Goal: Task Accomplishment & Management: Use online tool/utility

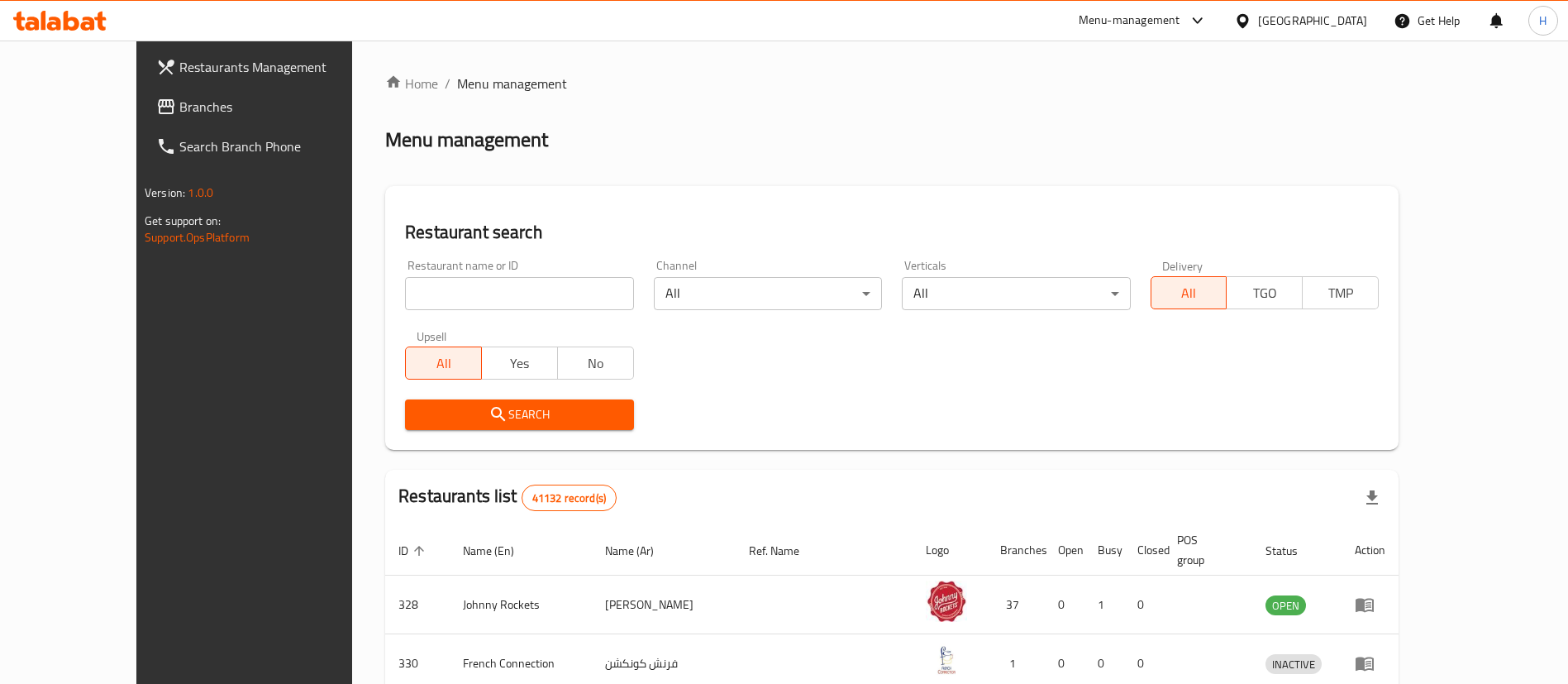
click at [895, 52] on div at bounding box center [784, 342] width 1568 height 684
click at [143, 83] on link "Restaurants Management" at bounding box center [270, 66] width 255 height 40
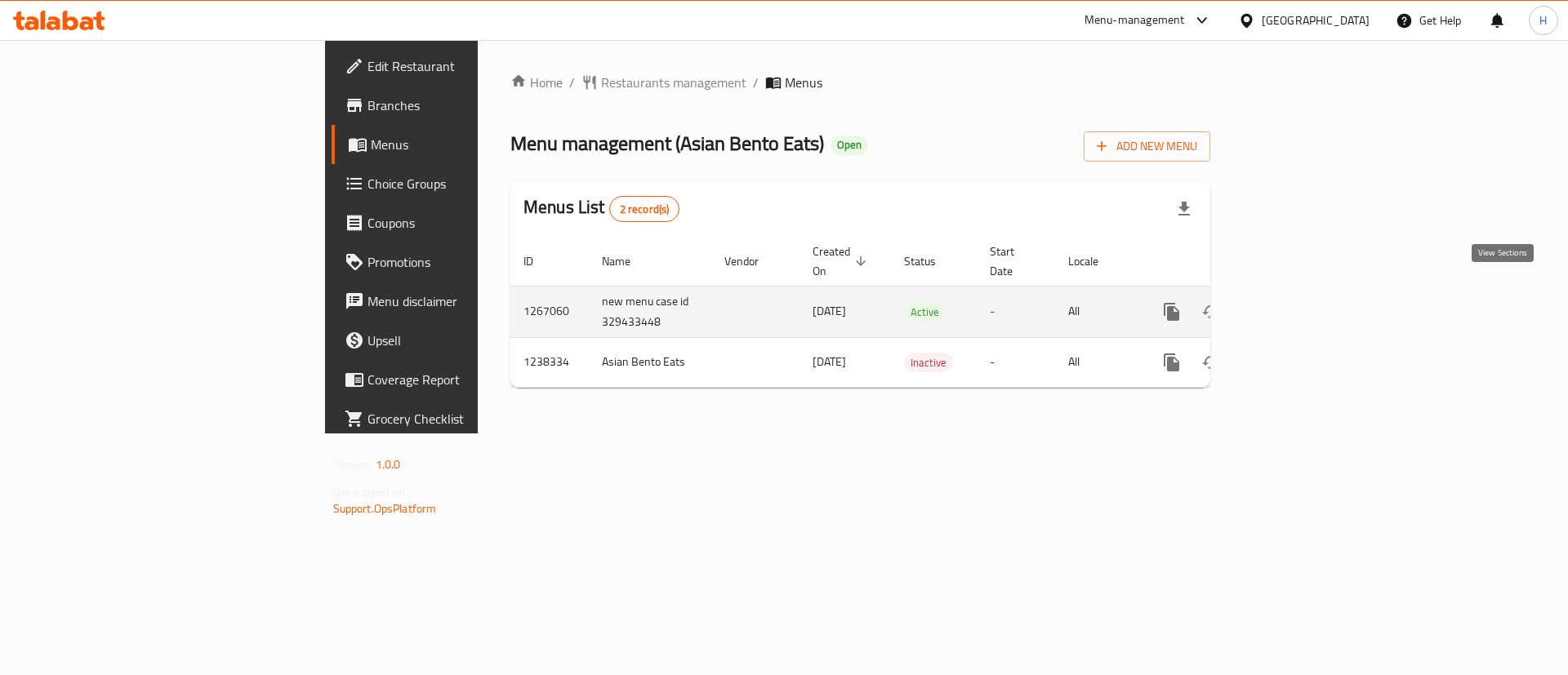
click at [1299, 302] on icon "enhanced table" at bounding box center [1289, 311] width 19 height 19
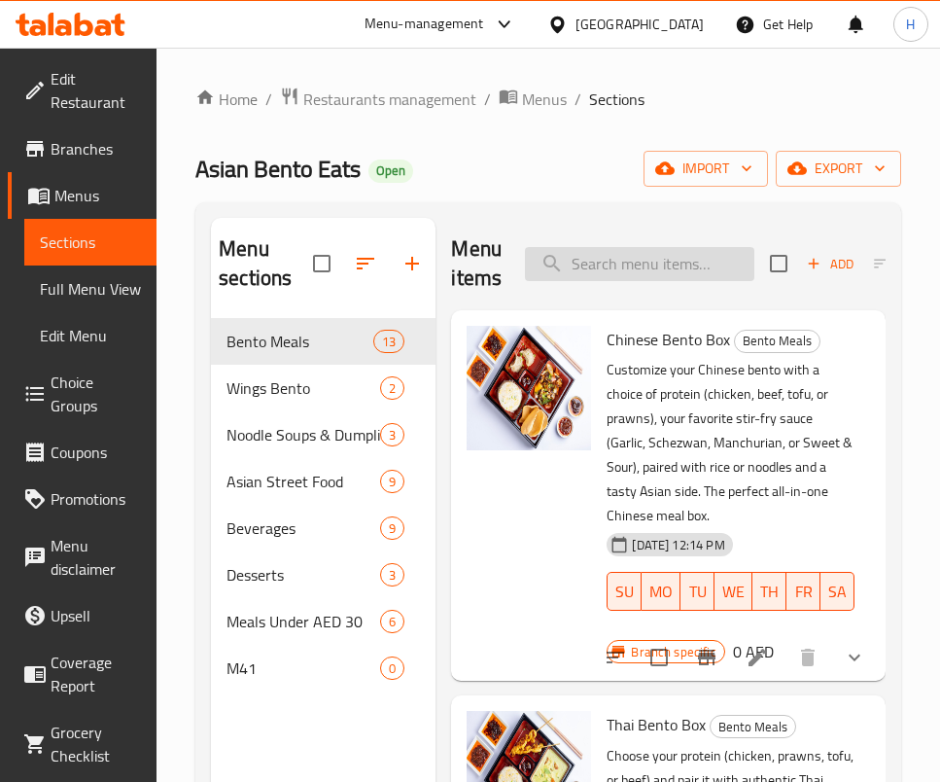
click at [654, 264] on input "search" at bounding box center [639, 264] width 229 height 34
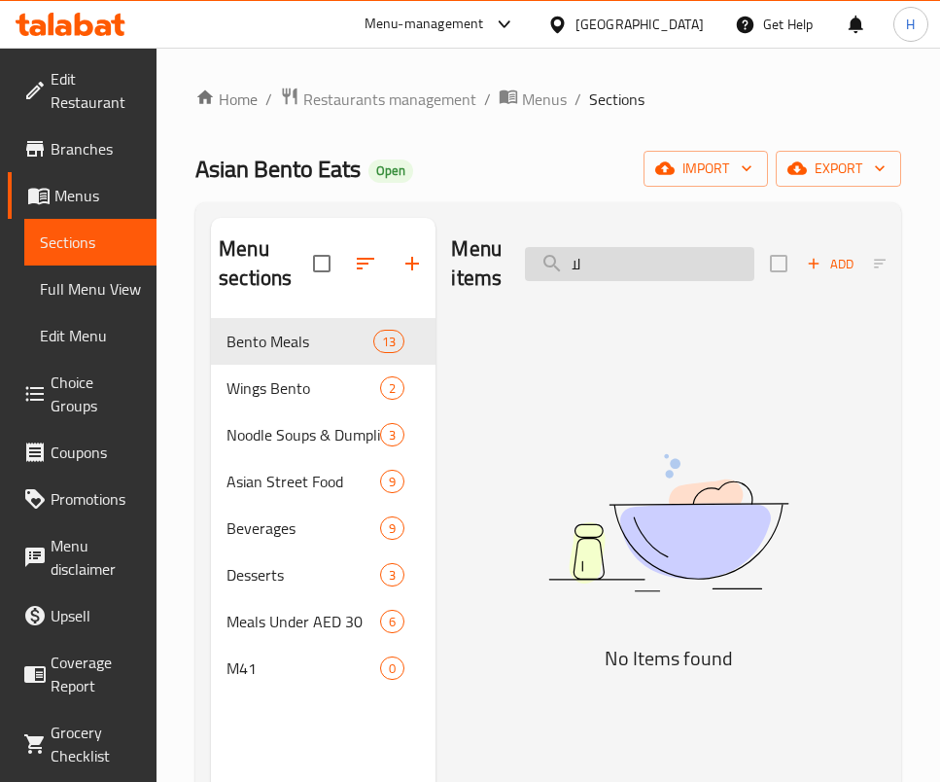
type input "ل"
click at [709, 509] on img at bounding box center [668, 522] width 435 height 230
click at [719, 257] on input "bao" at bounding box center [639, 264] width 229 height 34
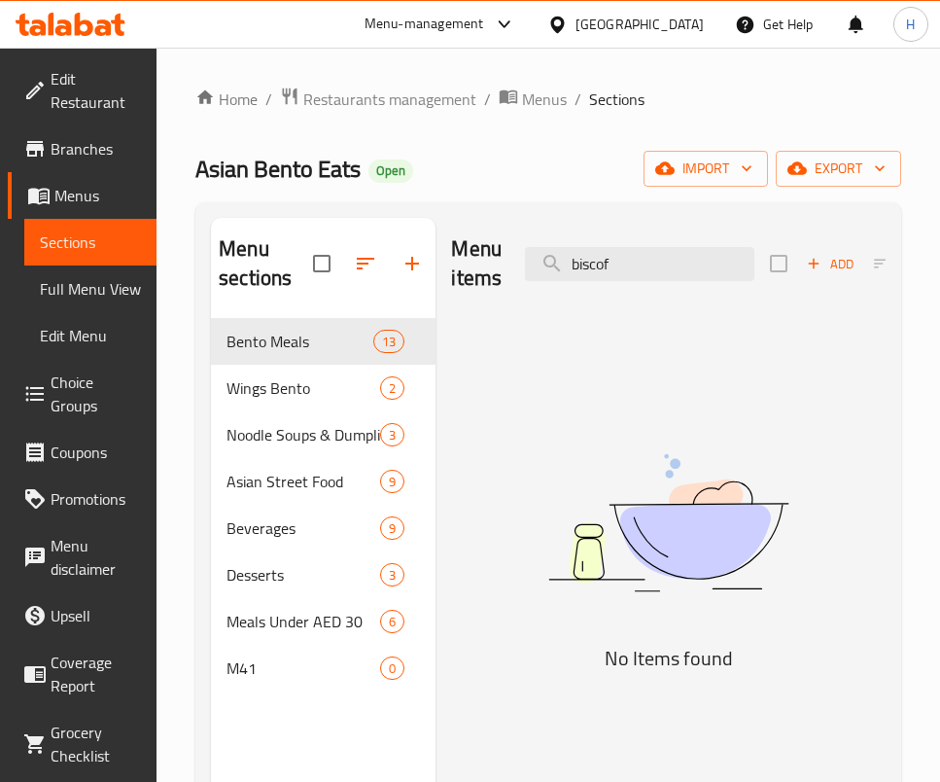
click at [682, 551] on img at bounding box center [668, 522] width 435 height 230
click at [608, 259] on input "biscof" at bounding box center [639, 264] width 229 height 34
type input "b"
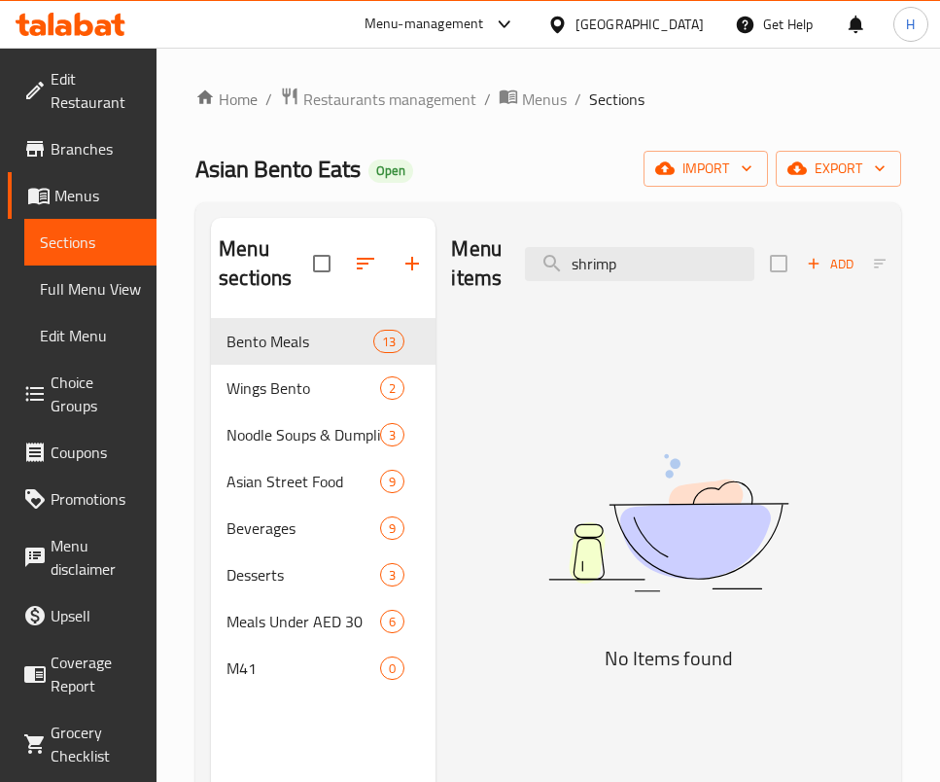
click at [607, 509] on img at bounding box center [668, 522] width 435 height 230
click at [621, 257] on input "shrimp" at bounding box center [639, 264] width 229 height 34
click at [621, 255] on input "shrimp" at bounding box center [639, 264] width 229 height 34
drag, startPoint x: 721, startPoint y: 417, endPoint x: 744, endPoint y: 297, distance: 122.6
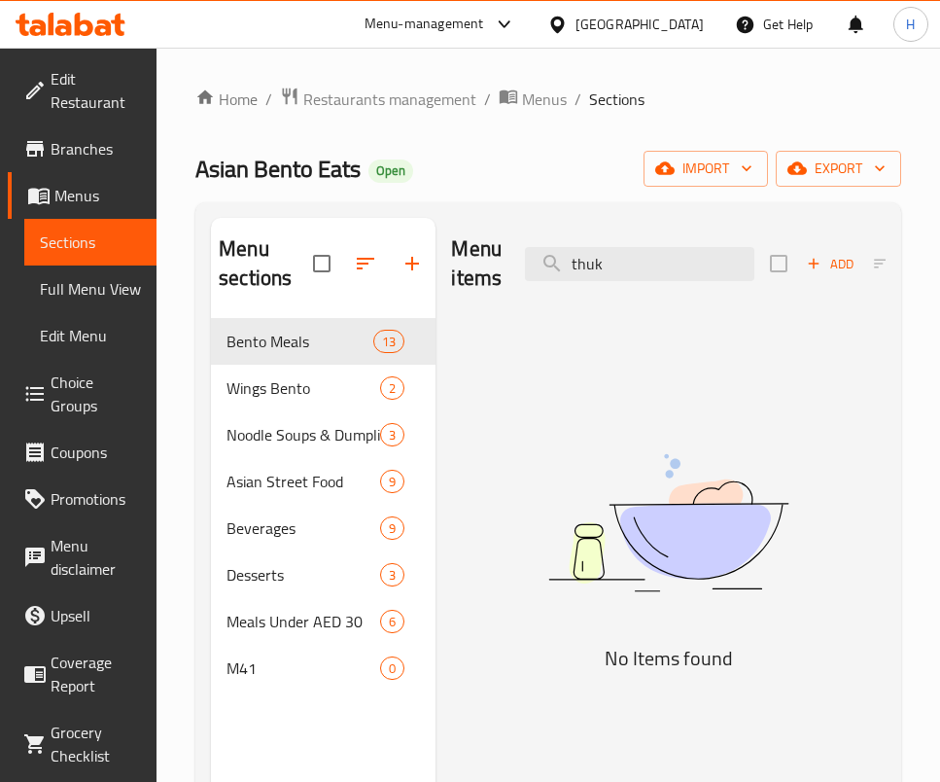
click at [721, 417] on img at bounding box center [668, 522] width 435 height 230
click at [719, 262] on input "thuk" at bounding box center [639, 264] width 229 height 34
click at [719, 260] on input "thuk" at bounding box center [639, 264] width 229 height 34
type input "c"
click at [633, 271] on input "crab" at bounding box center [639, 264] width 229 height 34
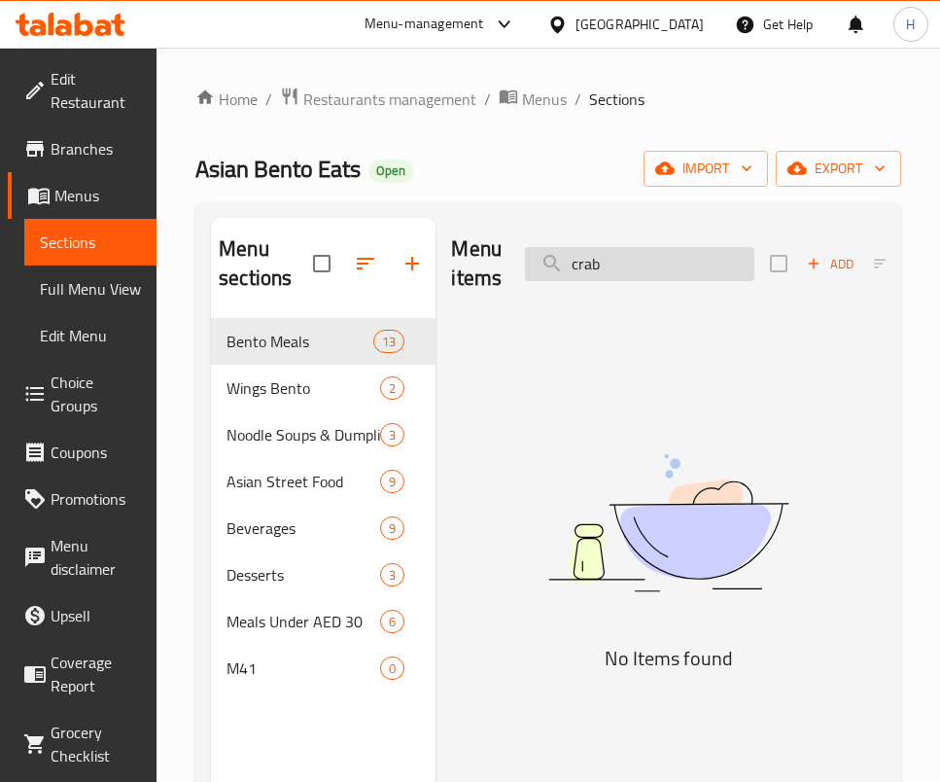
click at [633, 271] on input "crab" at bounding box center [639, 264] width 229 height 34
type input "c"
click at [611, 278] on input "nutella" at bounding box center [639, 264] width 229 height 34
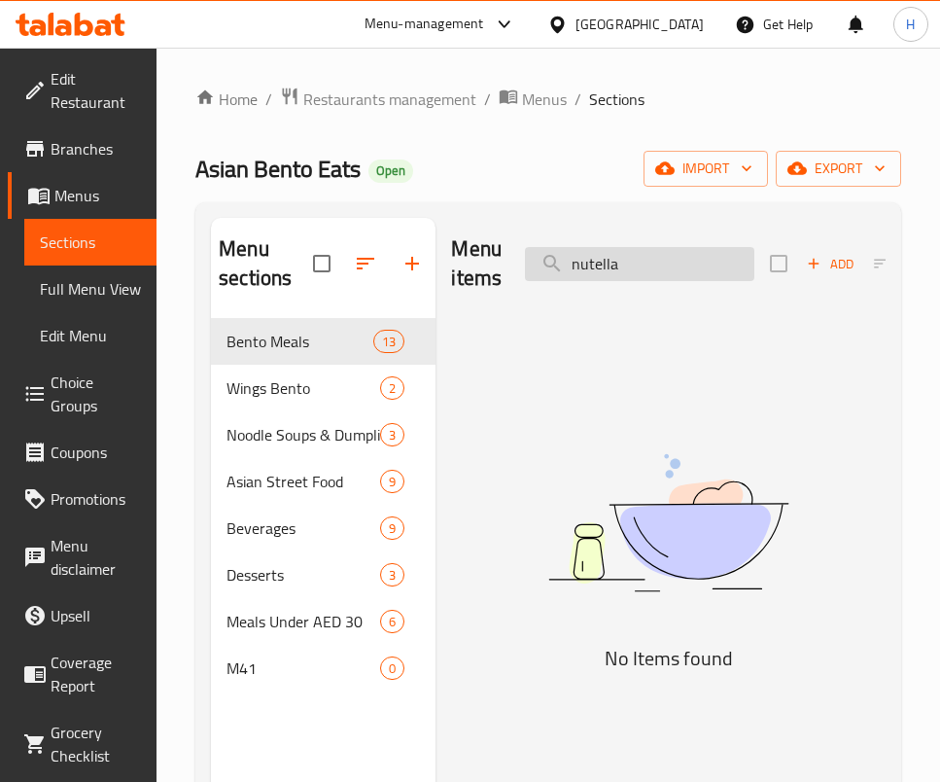
click at [611, 280] on input "nutella" at bounding box center [639, 264] width 229 height 34
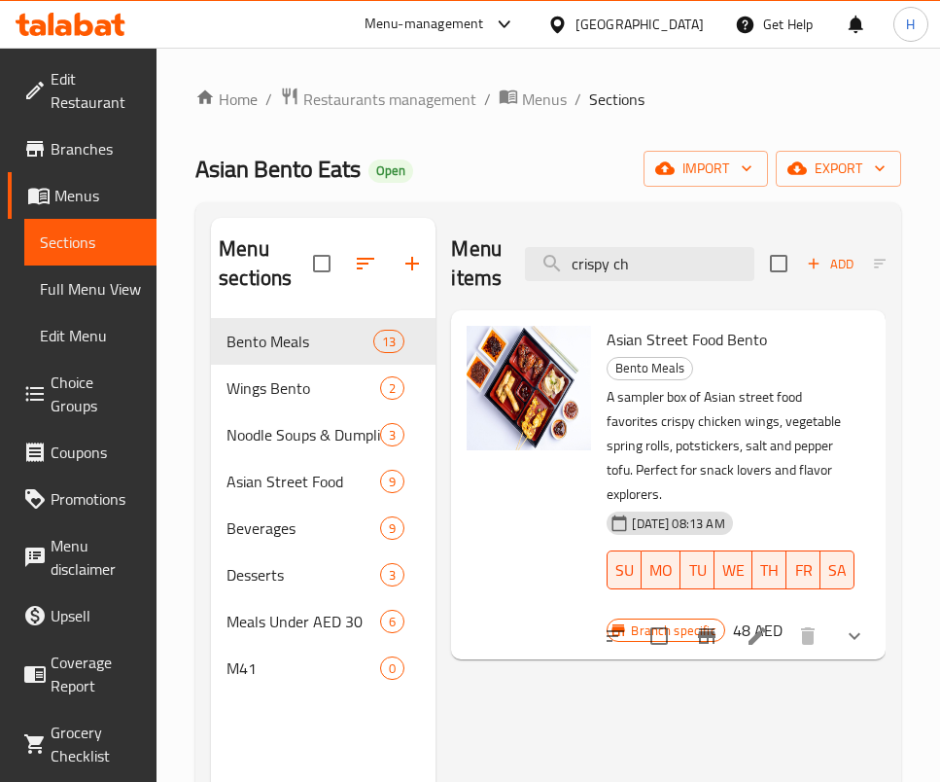
click at [681, 228] on div "Menu items crispy ch Add Sort Manage items" at bounding box center [668, 264] width 435 height 92
click at [672, 275] on input "crispy ch" at bounding box center [639, 264] width 229 height 34
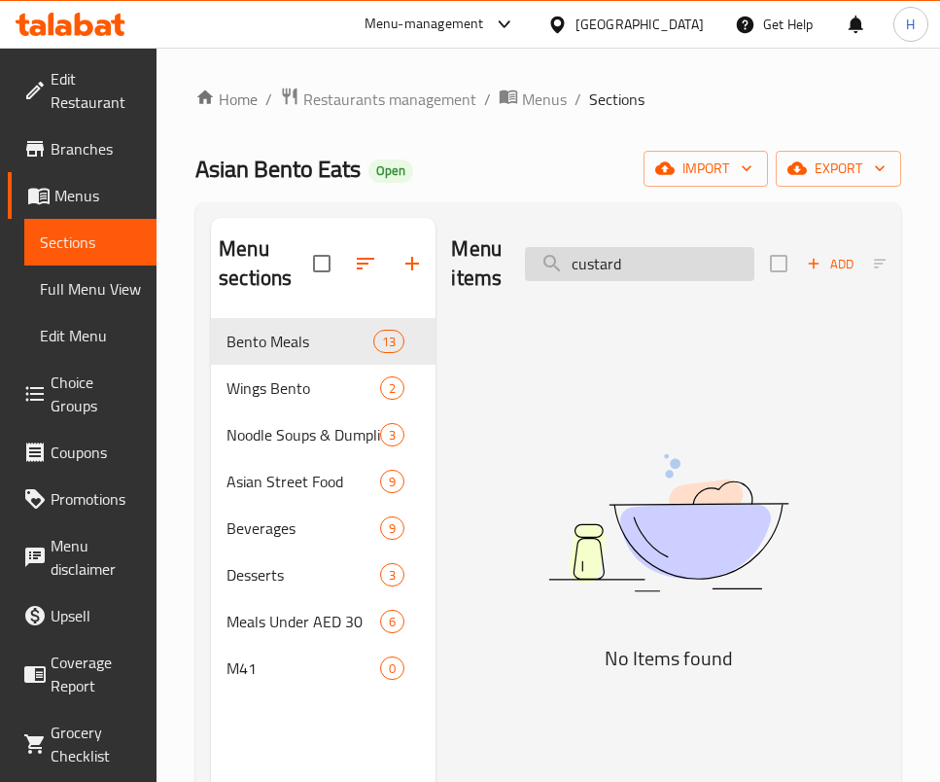
click at [649, 247] on input "custard" at bounding box center [639, 264] width 229 height 34
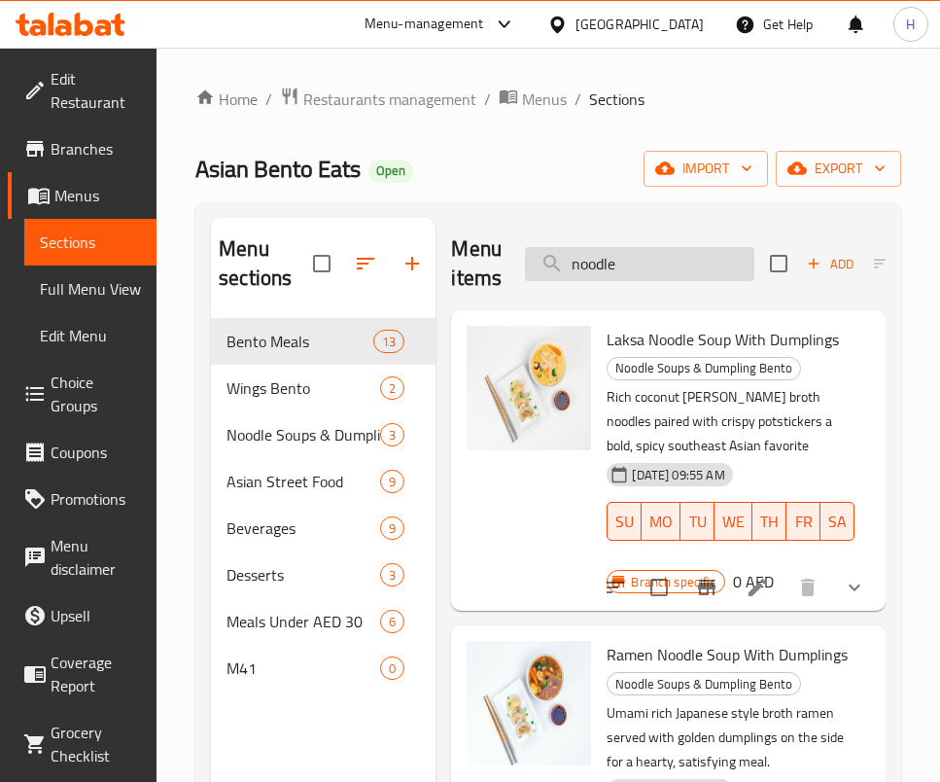
click at [637, 272] on input "noodle" at bounding box center [639, 264] width 229 height 34
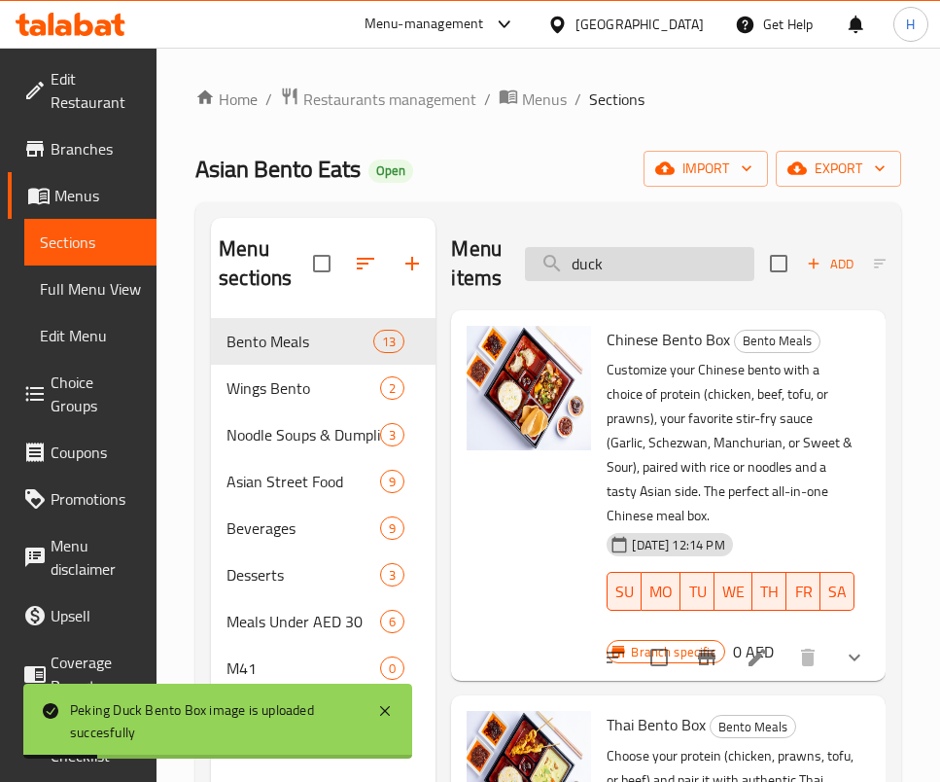
click at [645, 268] on input "duck" at bounding box center [639, 264] width 229 height 34
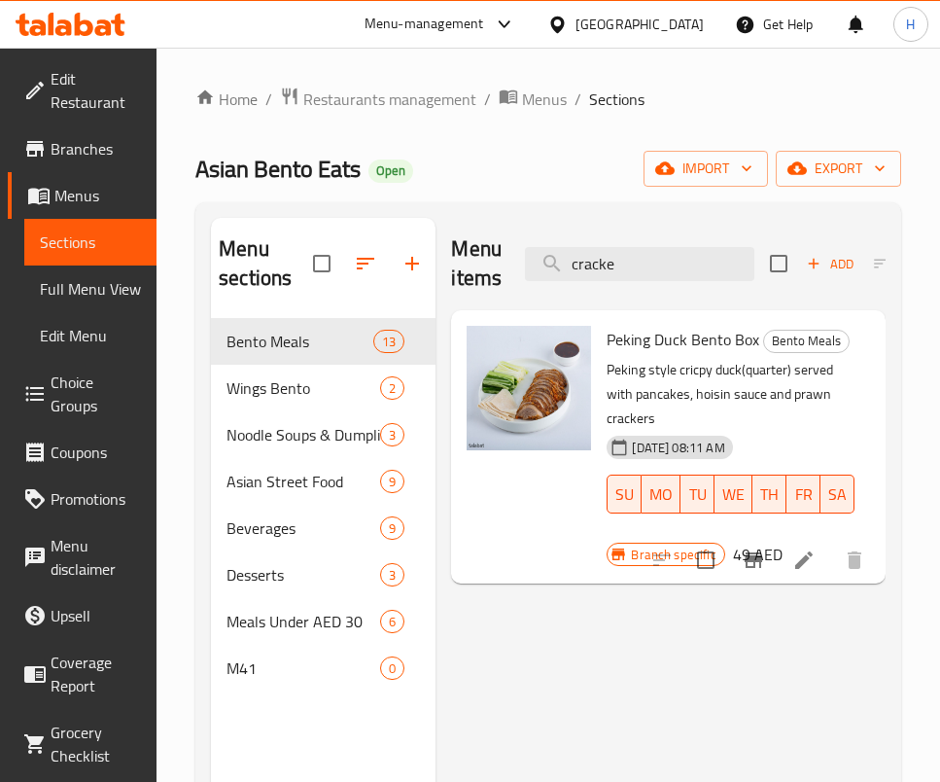
click at [587, 665] on div "Menu items cracke Add Sort Manage items Peking Duck Bento Box Bento Meals Pekin…" at bounding box center [661, 609] width 450 height 782
click at [648, 247] on input "cracke" at bounding box center [639, 264] width 229 height 34
click at [652, 236] on div "Menu items cracke Add Sort Manage items" at bounding box center [668, 264] width 435 height 92
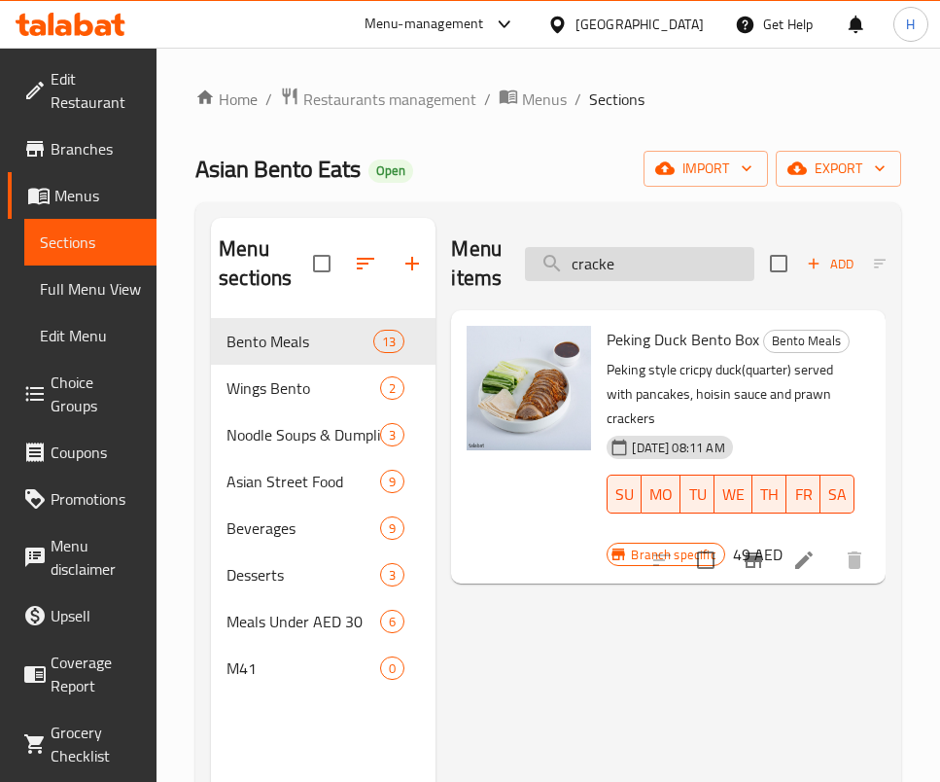
click at [661, 257] on input "cracke" at bounding box center [639, 264] width 229 height 34
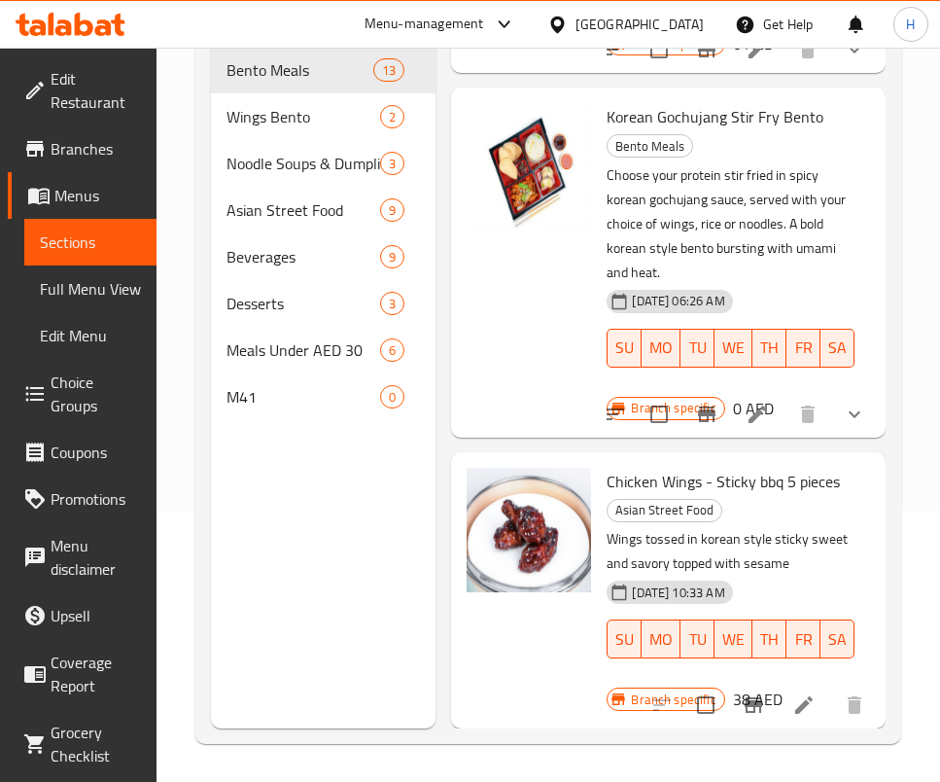
scroll to position [272, 0]
click at [642, 526] on p "Wings tossed in korean style sticky sweet and savory topped with sesame" at bounding box center [731, 550] width 248 height 49
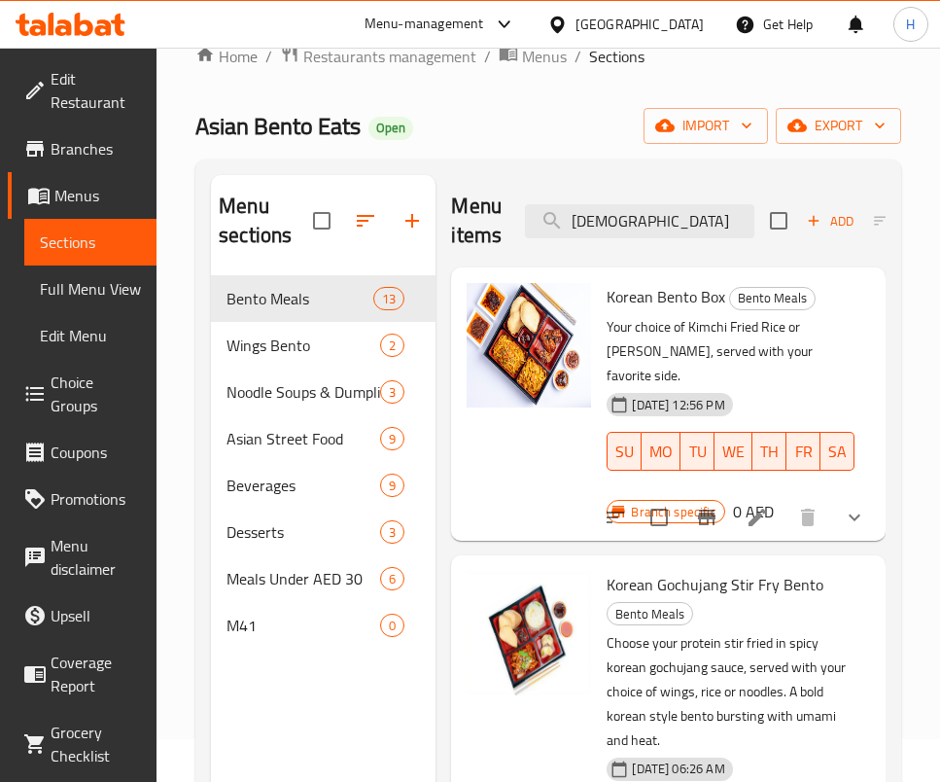
scroll to position [0, 0]
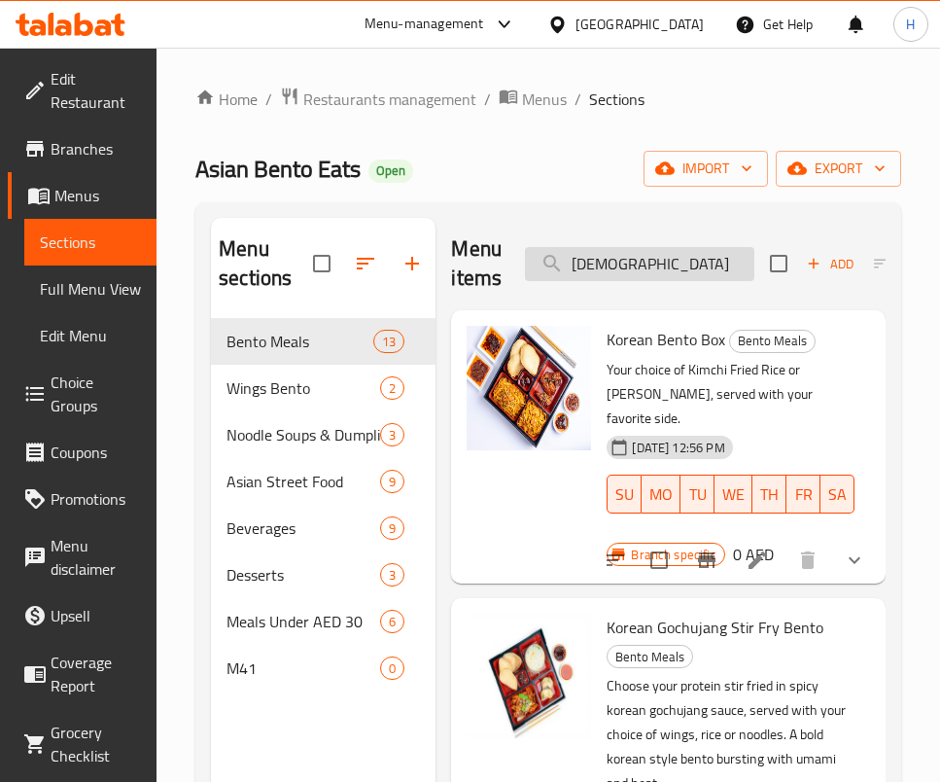
click at [607, 259] on input "[DEMOGRAPHIC_DATA]" at bounding box center [639, 264] width 229 height 34
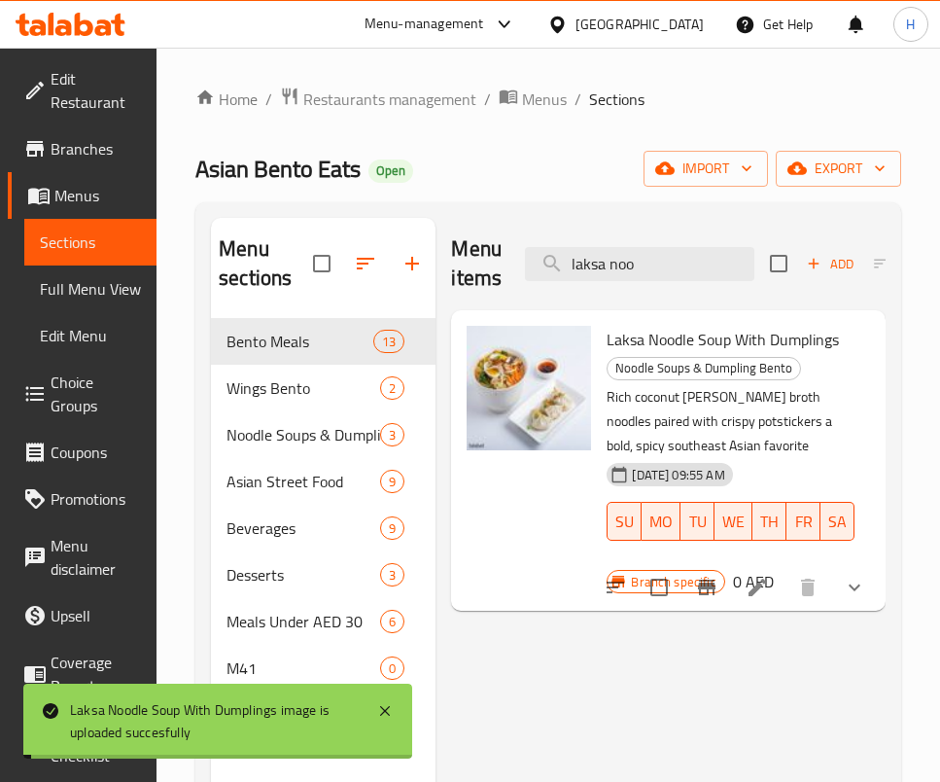
click at [654, 245] on div "Menu items laksa noo Add Sort Manage items" at bounding box center [668, 264] width 435 height 92
click at [668, 280] on input "laksa noo" at bounding box center [639, 264] width 229 height 34
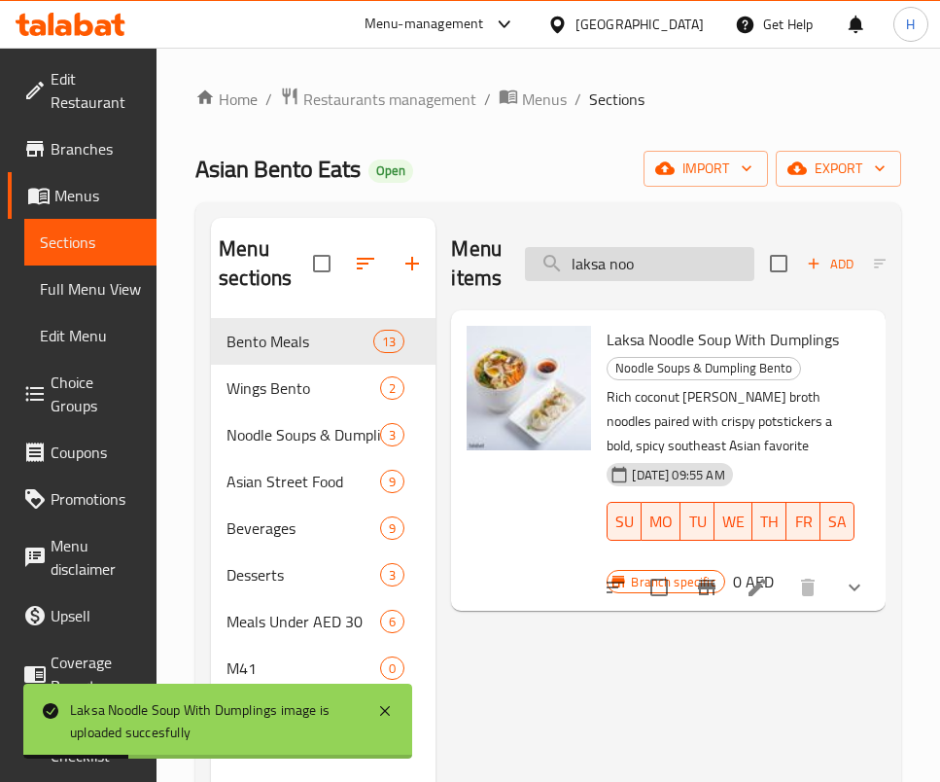
click at [668, 280] on input "laksa noo" at bounding box center [639, 264] width 229 height 34
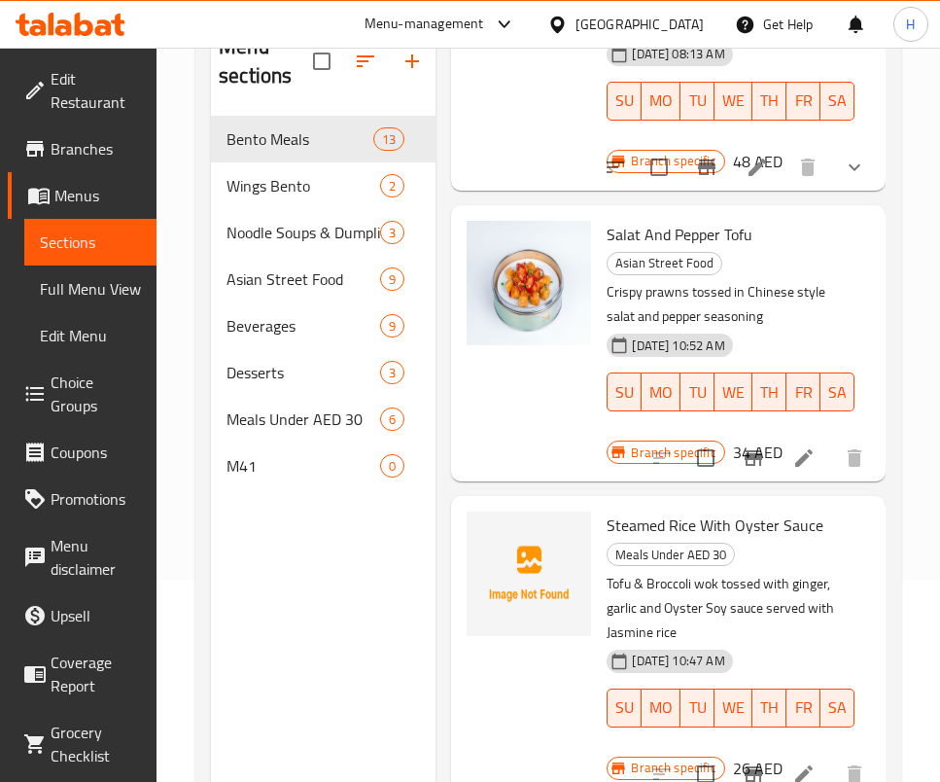
scroll to position [272, 0]
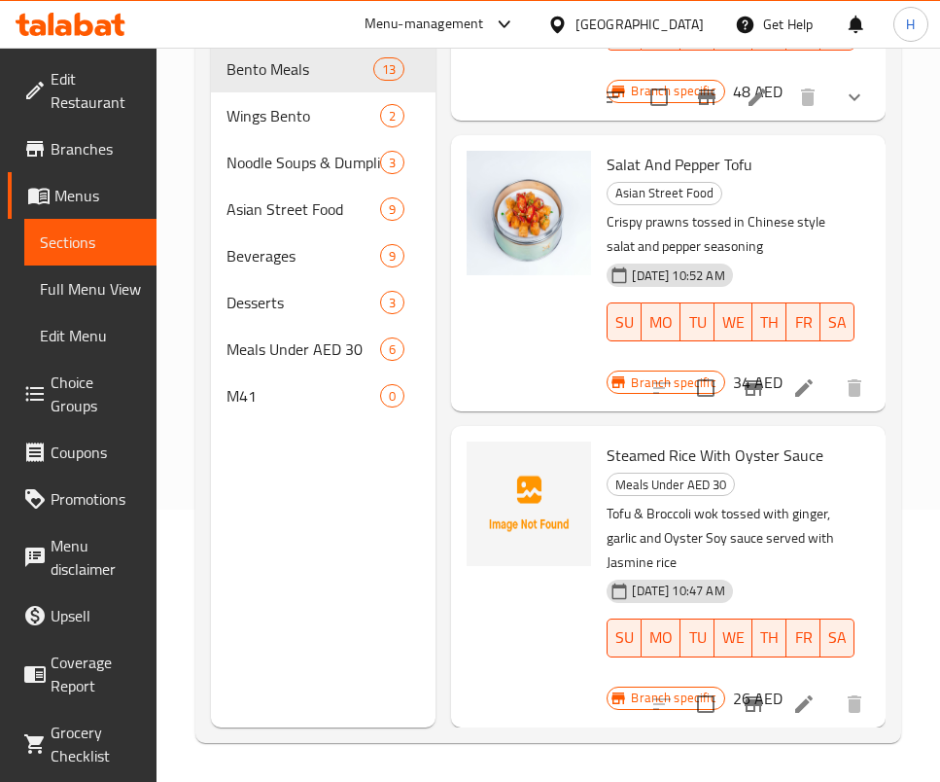
click at [789, 434] on div "Steamed Rice With Oyster Sauce Meals Under AED 30 Tofu & Broccoli wok tossed wi…" at bounding box center [668, 576] width 419 height 285
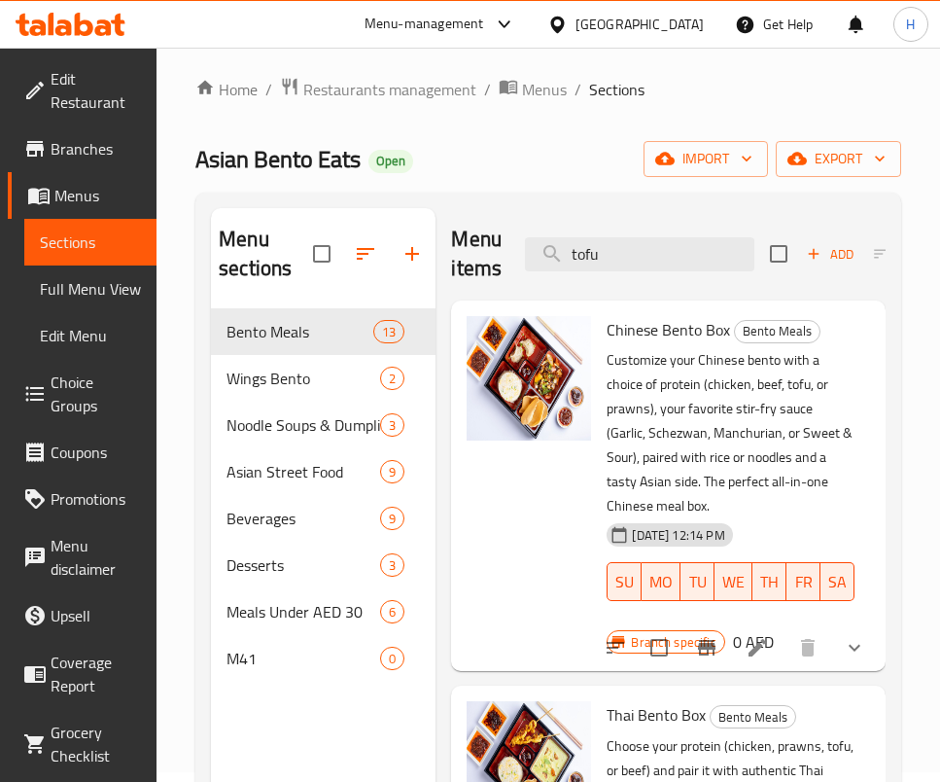
scroll to position [0, 0]
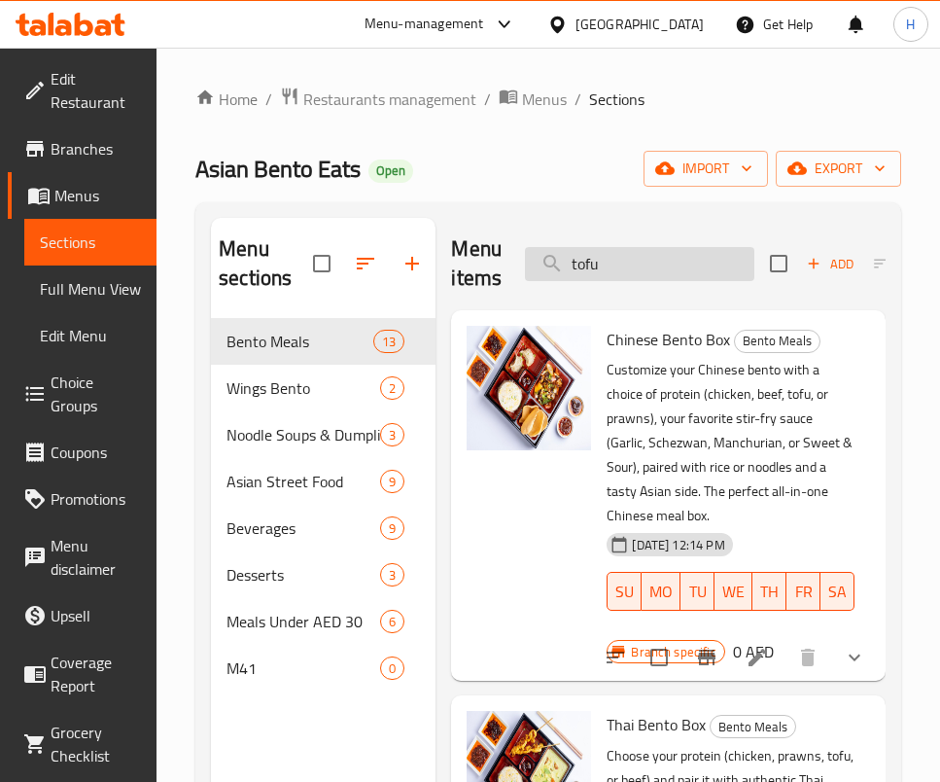
click at [649, 272] on input "tofu" at bounding box center [639, 264] width 229 height 34
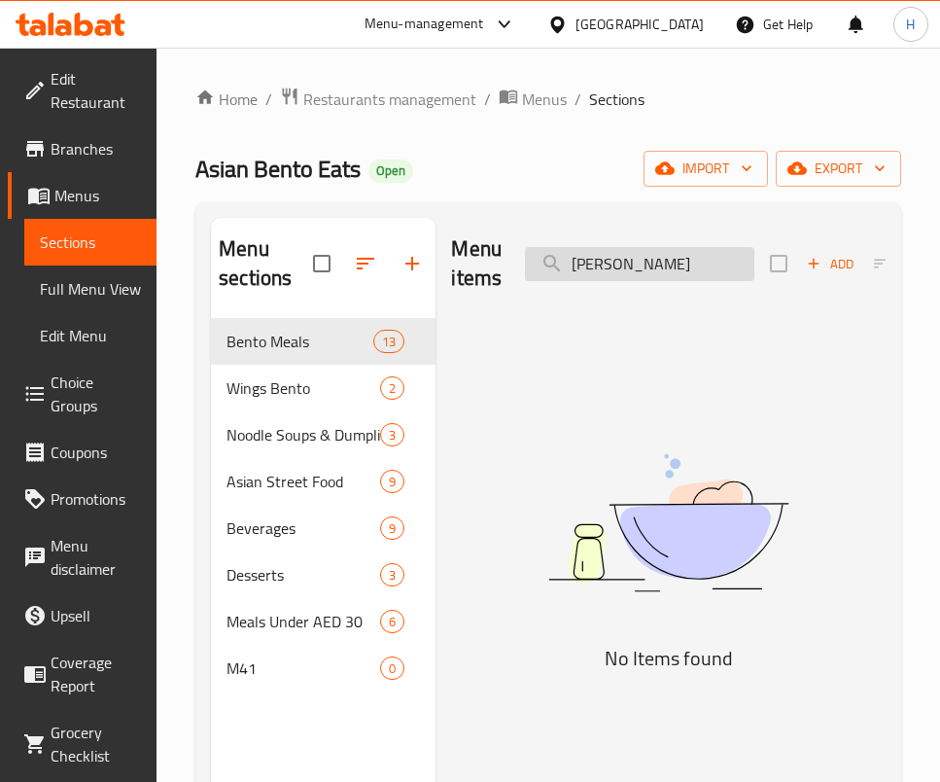
click at [660, 256] on input "[PERSON_NAME]" at bounding box center [639, 264] width 229 height 34
click at [627, 259] on input "prawn t" at bounding box center [639, 264] width 229 height 34
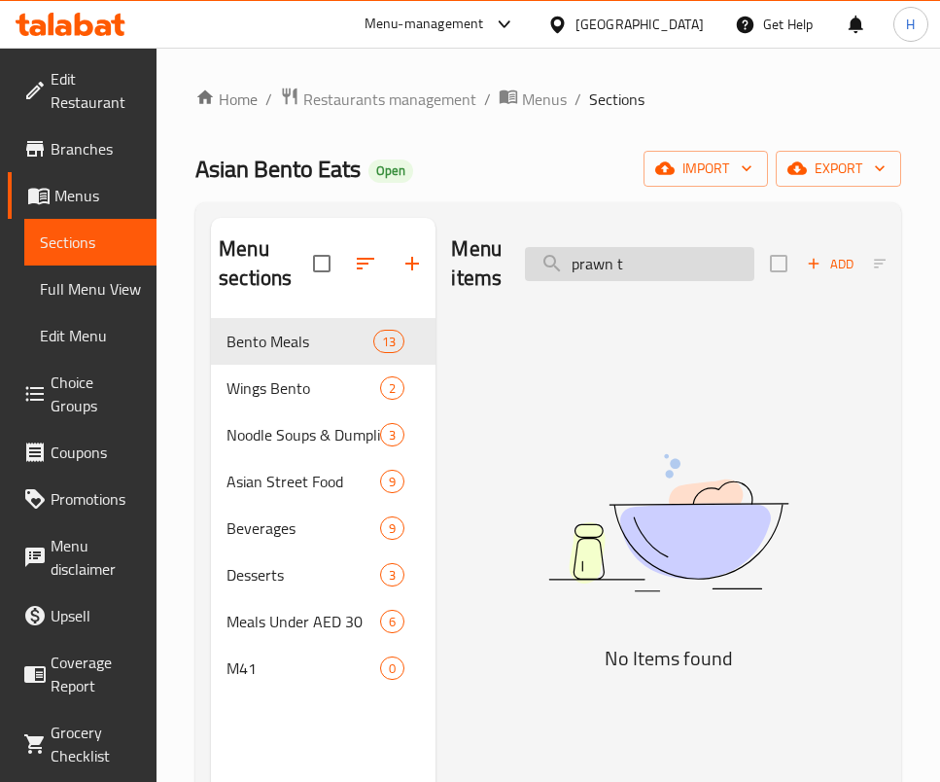
click at [627, 259] on input "prawn t" at bounding box center [639, 264] width 229 height 34
click at [563, 571] on img at bounding box center [668, 522] width 435 height 230
click at [651, 245] on div "Menu items tempura Add Sort Manage items" at bounding box center [668, 264] width 435 height 92
click at [662, 267] on input "tempura" at bounding box center [639, 264] width 229 height 34
click at [616, 251] on input "tempura" at bounding box center [639, 264] width 229 height 34
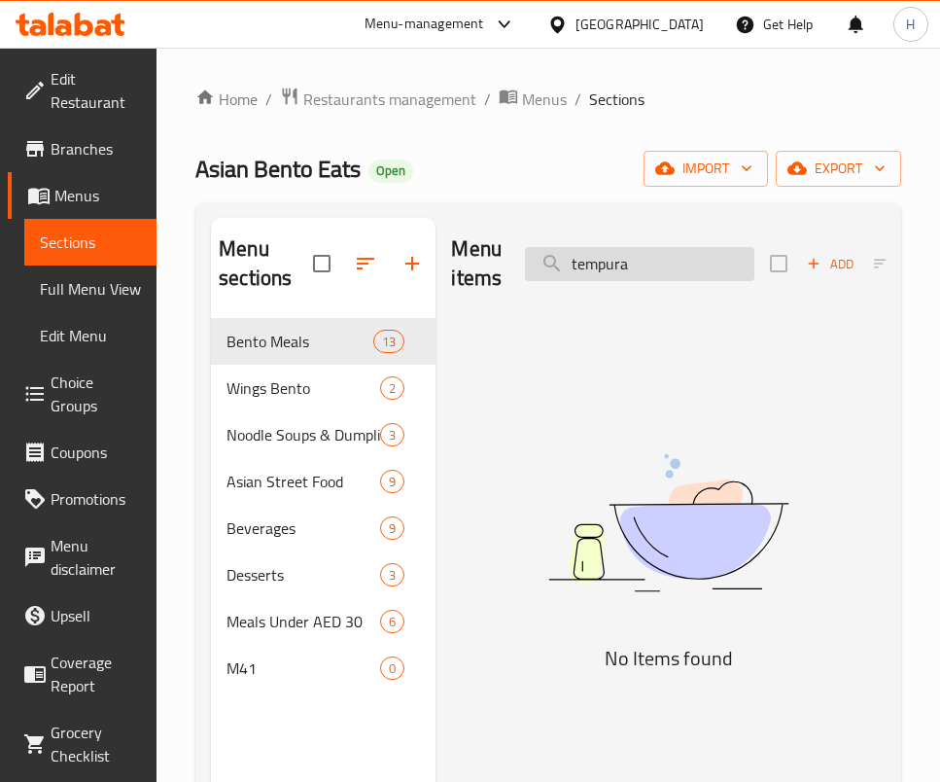
click at [616, 251] on input "tempura" at bounding box center [639, 264] width 229 height 34
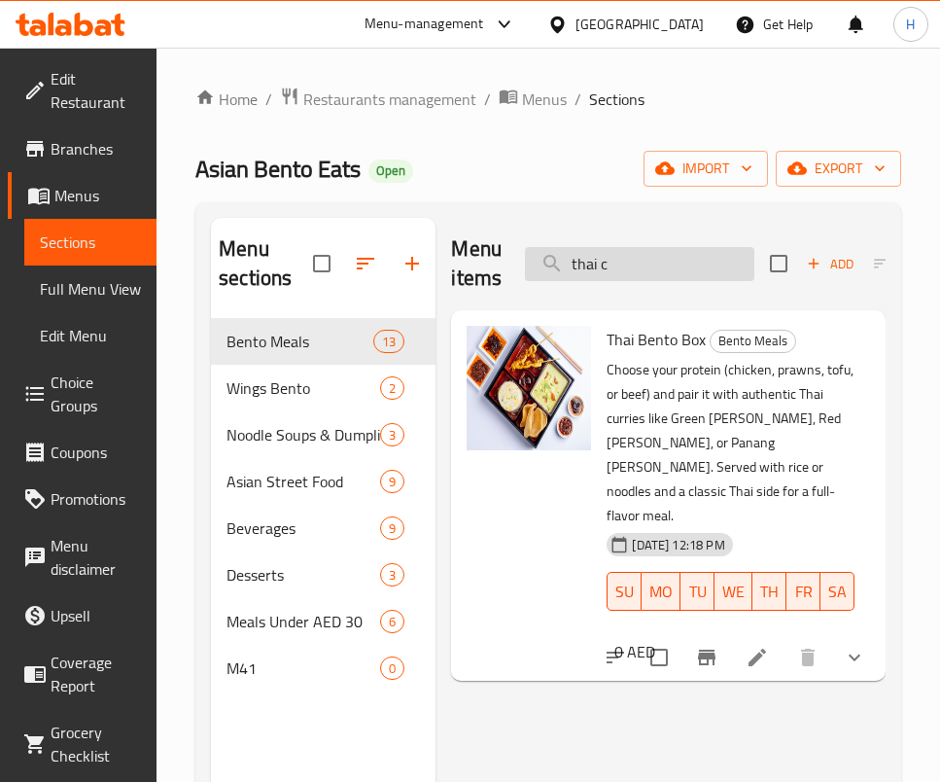
click at [684, 273] on input "thai c" at bounding box center [639, 264] width 229 height 34
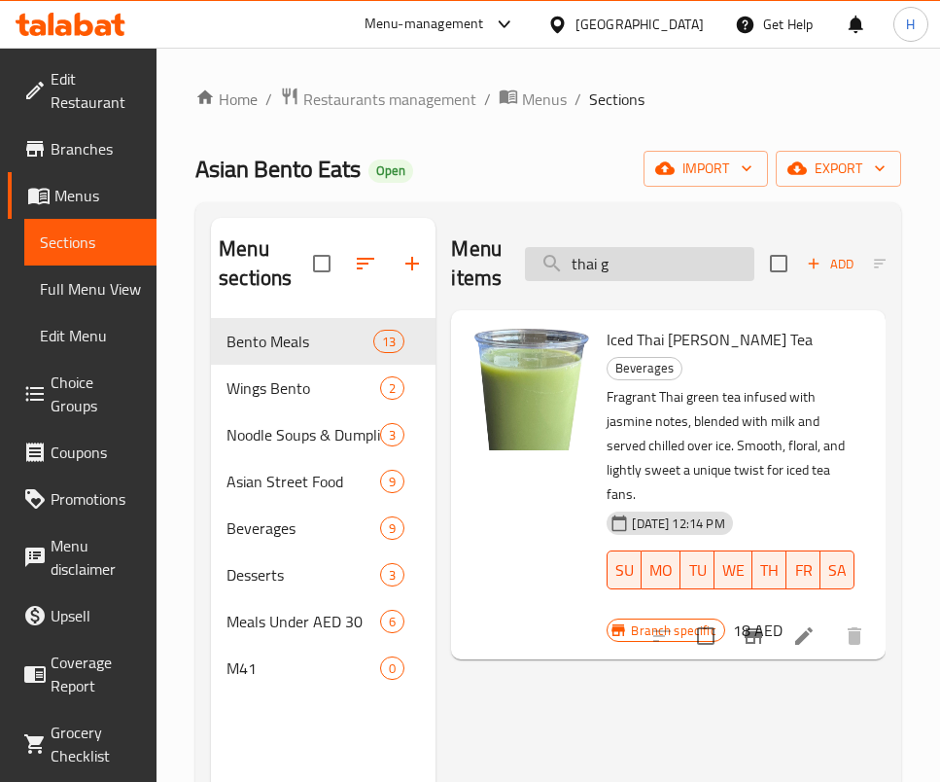
click at [687, 260] on input "thai g" at bounding box center [639, 264] width 229 height 34
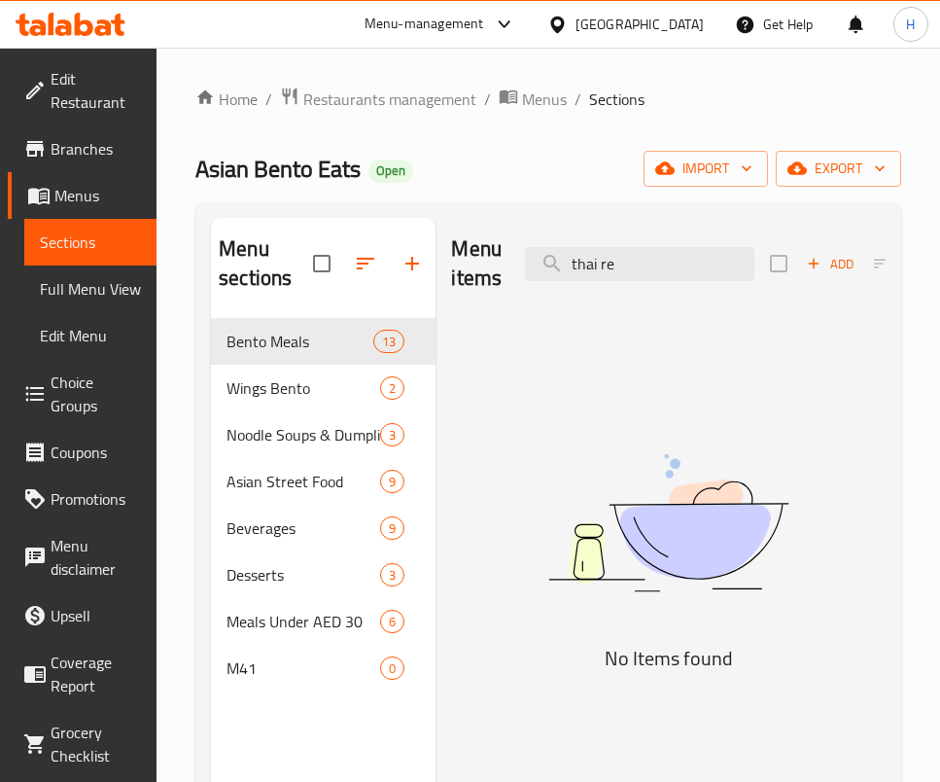
type input "thai re"
